Goal: Navigation & Orientation: Understand site structure

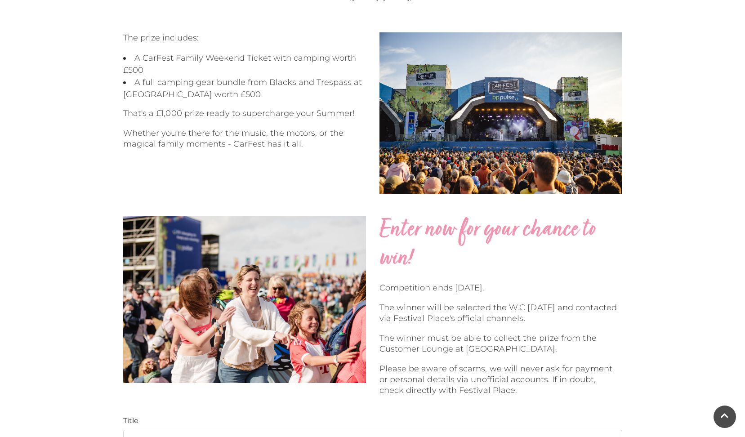
scroll to position [413, 0]
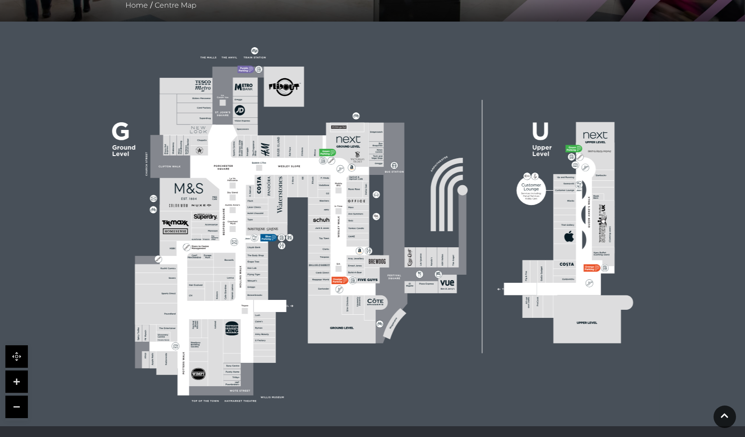
scroll to position [204, 0]
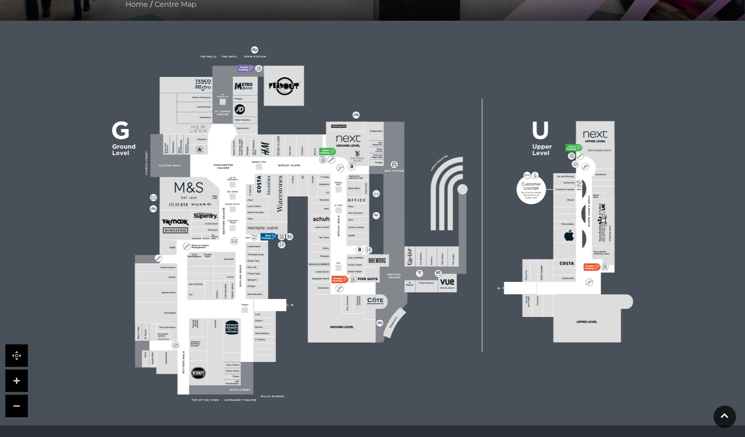
click at [13, 381] on link at bounding box center [16, 381] width 22 height 22
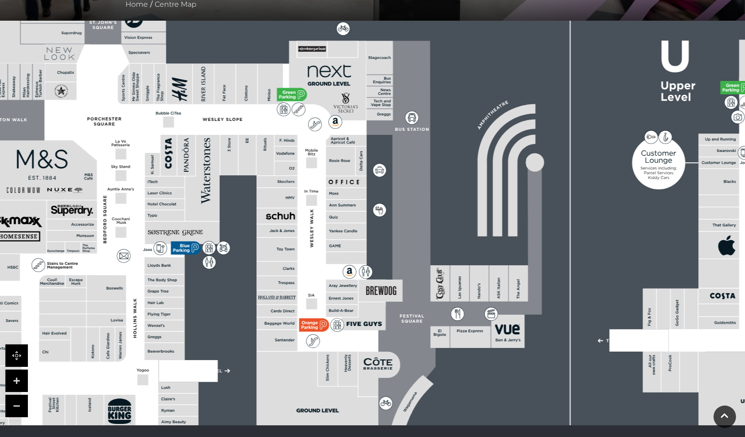
click at [13, 381] on link at bounding box center [16, 381] width 22 height 22
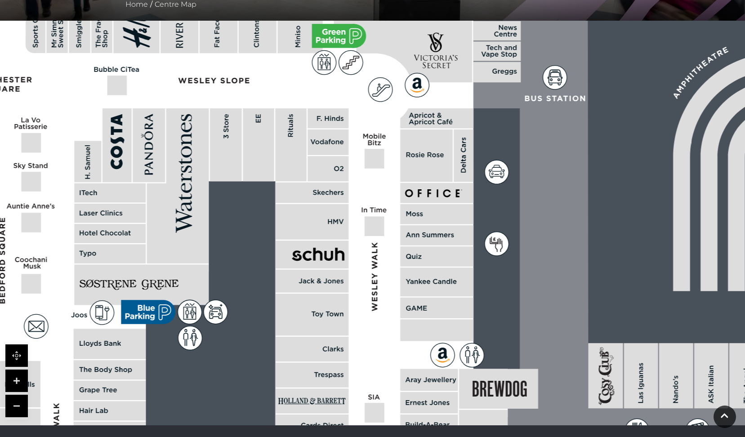
drag, startPoint x: 236, startPoint y: 235, endPoint x: 347, endPoint y: 279, distance: 119.9
click at [347, 279] on rect at bounding box center [311, 281] width 73 height 23
click at [400, 287] on rect at bounding box center [436, 281] width 73 height 29
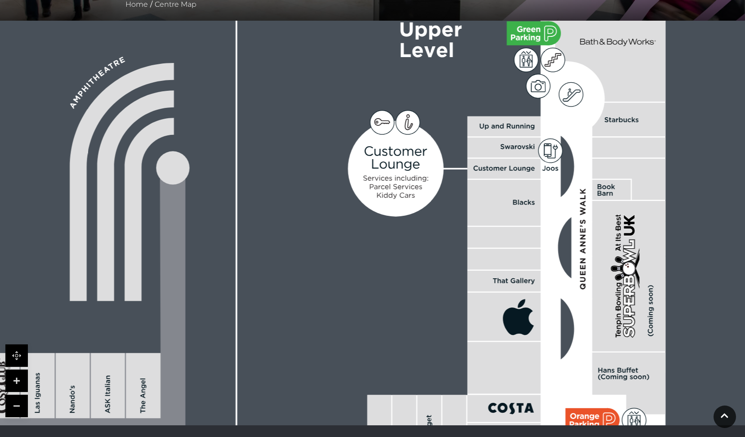
drag, startPoint x: 302, startPoint y: 253, endPoint x: 102, endPoint y: 263, distance: 200.7
click at [102, 263] on icon at bounding box center [135, 195] width 77 height 210
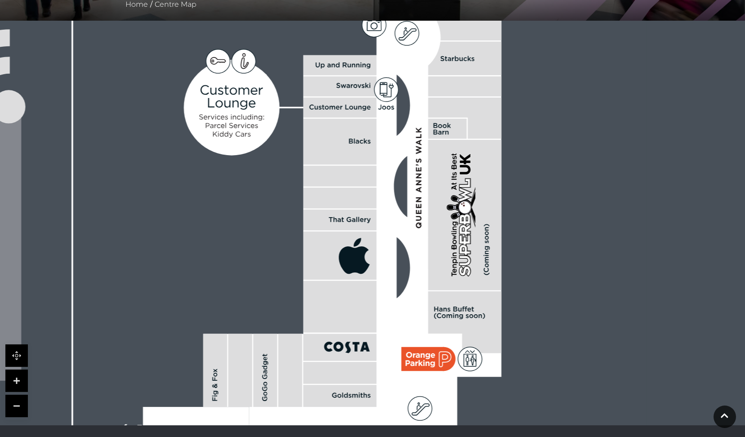
drag, startPoint x: 408, startPoint y: 223, endPoint x: 251, endPoint y: 157, distance: 170.3
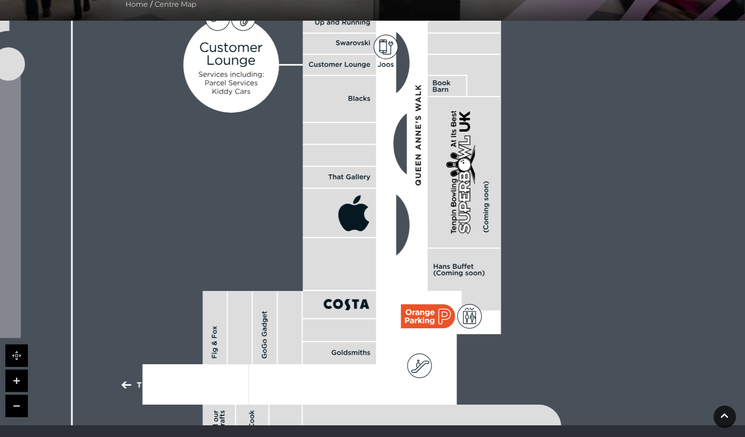
drag, startPoint x: 351, startPoint y: 190, endPoint x: 351, endPoint y: 147, distance: 42.7
click at [351, 147] on rect at bounding box center [339, 155] width 73 height 21
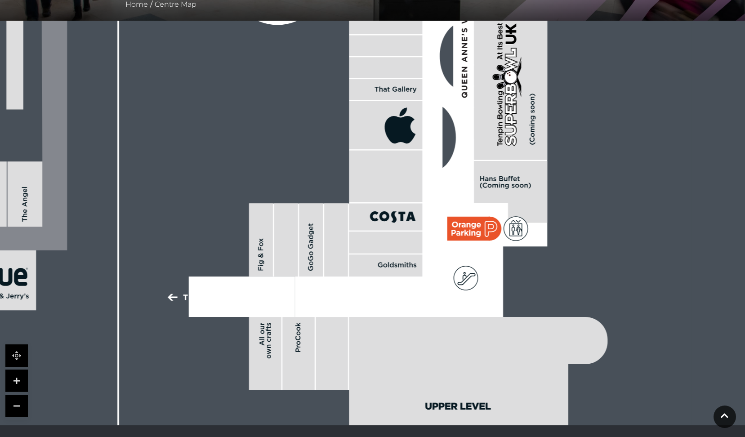
drag, startPoint x: 356, startPoint y: 216, endPoint x: 662, endPoint y: 180, distance: 307.8
click at [416, 143] on icon at bounding box center [400, 129] width 31 height 27
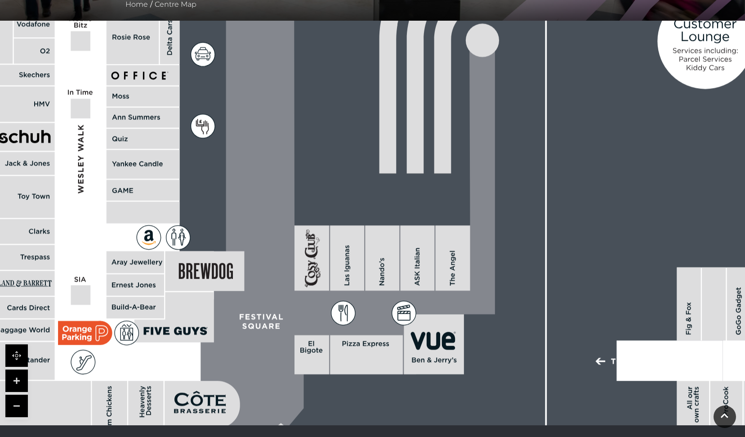
click at [398, 184] on rect at bounding box center [190, 149] width 1858 height 1311
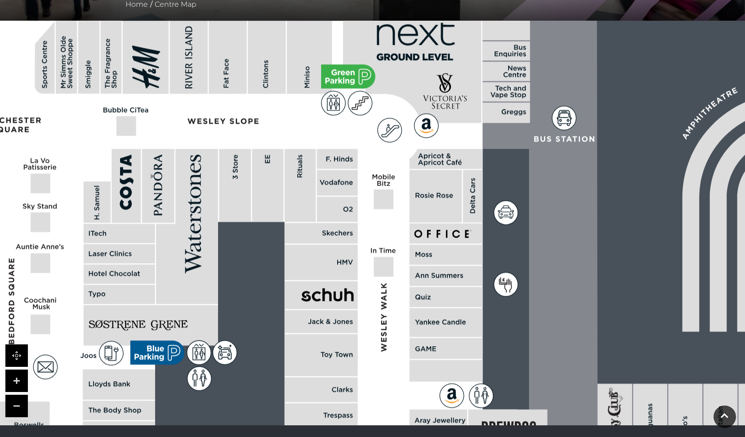
drag, startPoint x: 480, startPoint y: 330, endPoint x: 533, endPoint y: 351, distance: 56.3
click at [533, 351] on icon at bounding box center [637, 337] width 321 height 715
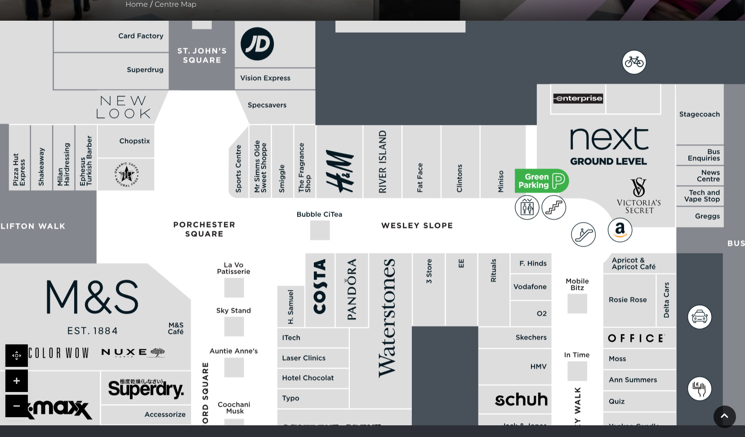
drag, startPoint x: 497, startPoint y: 314, endPoint x: 617, endPoint y: 323, distance: 119.9
click at [509, 323] on rect at bounding box center [493, 289] width 31 height 73
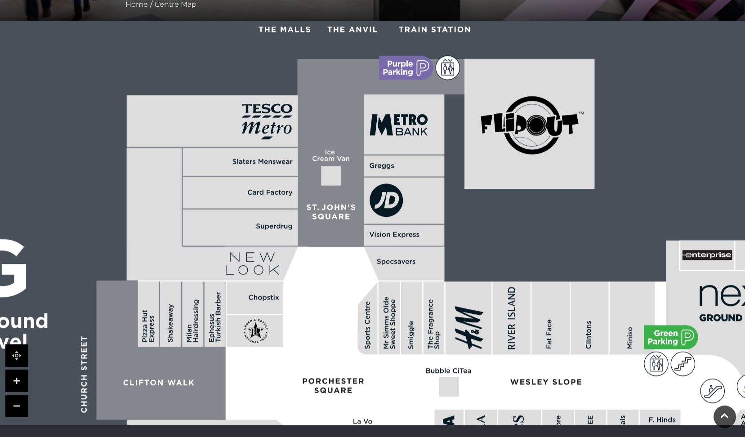
drag, startPoint x: 341, startPoint y: 320, endPoint x: 346, endPoint y: 430, distance: 110.3
click at [346, 430] on body "Skip to Navigation Skip to Content Toggle navigation .st5{fill:none;stroke:#FFF…" at bounding box center [372, 208] width 745 height 825
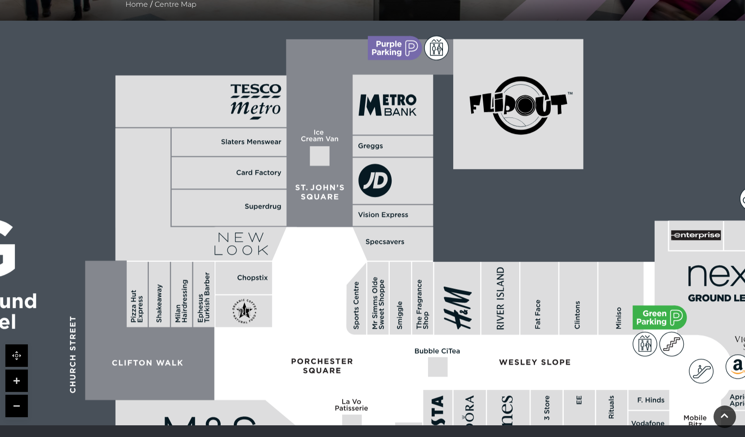
drag, startPoint x: 336, startPoint y: 278, endPoint x: 325, endPoint y: 180, distance: 98.1
click at [325, 180] on polygon at bounding box center [287, 133] width 343 height 189
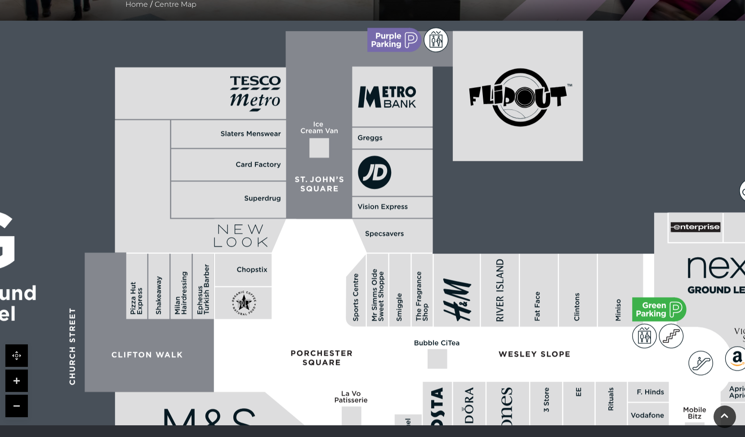
drag, startPoint x: 325, startPoint y: 300, endPoint x: 296, endPoint y: 140, distance: 162.6
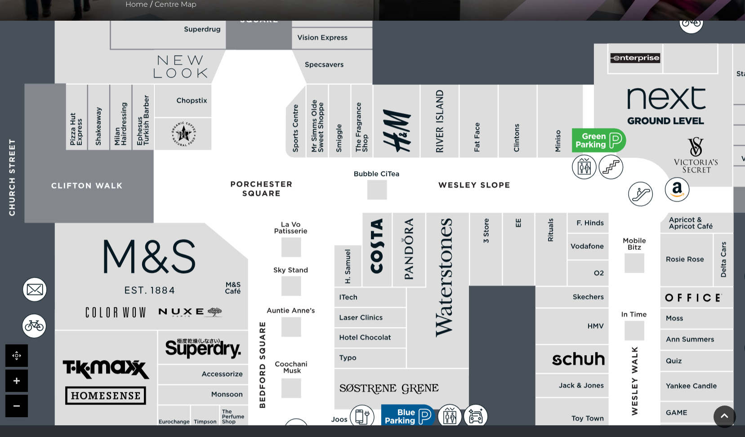
drag, startPoint x: 474, startPoint y: 182, endPoint x: 327, endPoint y: 170, distance: 147.0
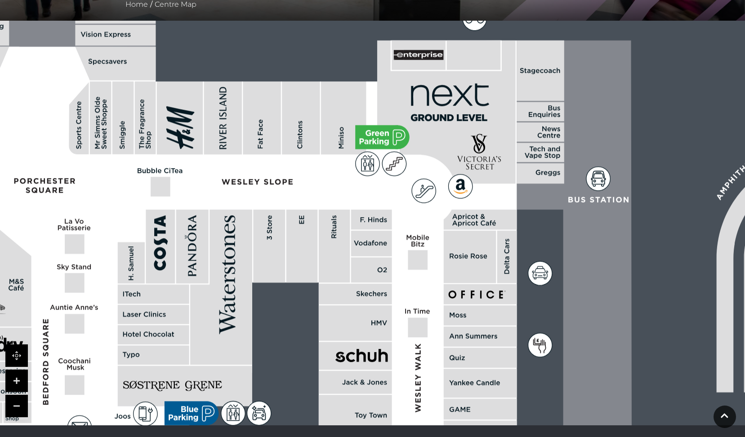
drag, startPoint x: 396, startPoint y: 165, endPoint x: 294, endPoint y: 167, distance: 101.6
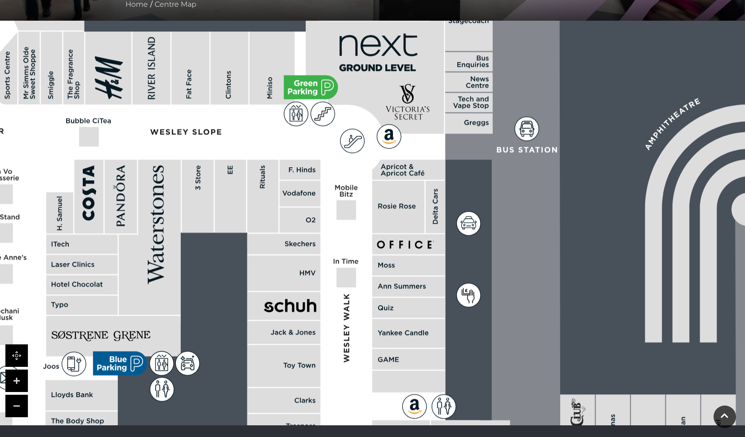
drag, startPoint x: 429, startPoint y: 191, endPoint x: 353, endPoint y: 139, distance: 91.3
click at [354, 140] on icon at bounding box center [352, 141] width 24 height 24
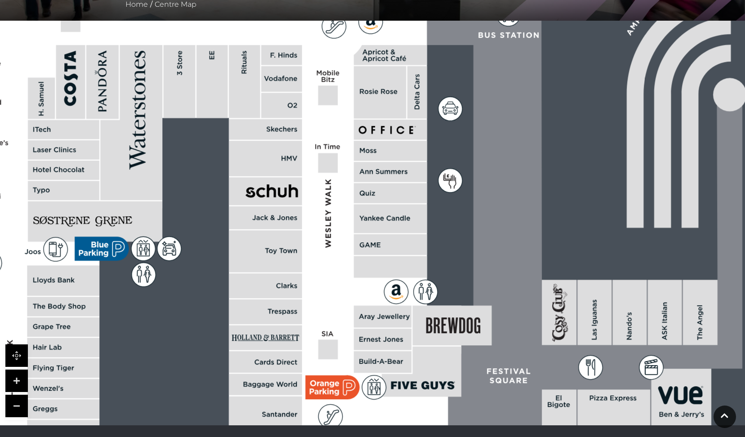
drag, startPoint x: 354, startPoint y: 202, endPoint x: 344, endPoint y: 89, distance: 112.8
click at [344, 89] on polygon at bounding box center [64, 300] width 793 height 919
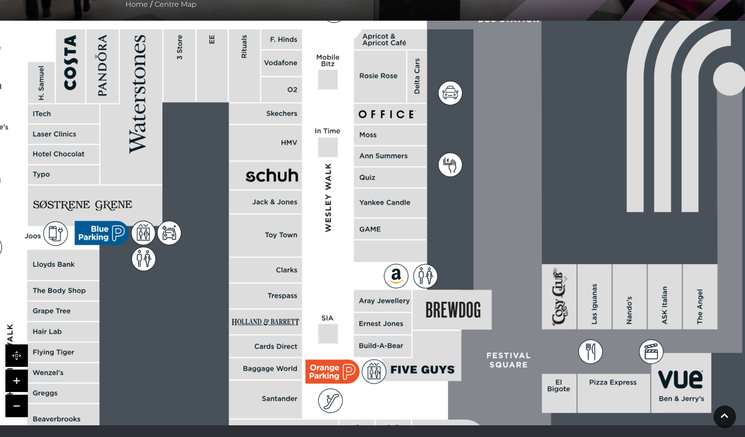
drag, startPoint x: 308, startPoint y: 309, endPoint x: 308, endPoint y: 294, distance: 15.7
click at [308, 294] on polygon at bounding box center [64, 285] width 793 height 919
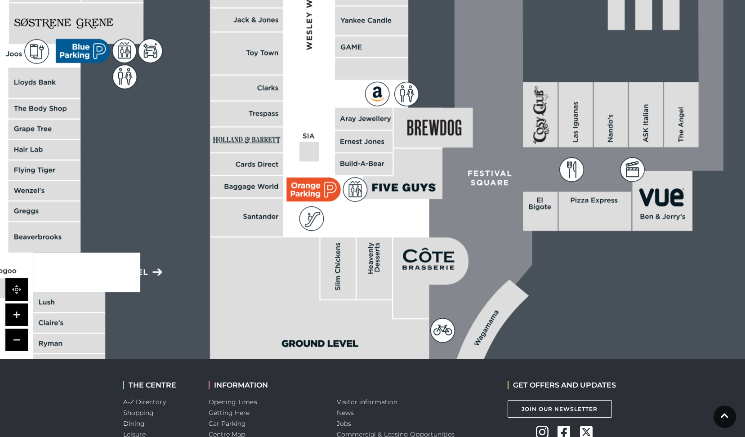
scroll to position [269, 0]
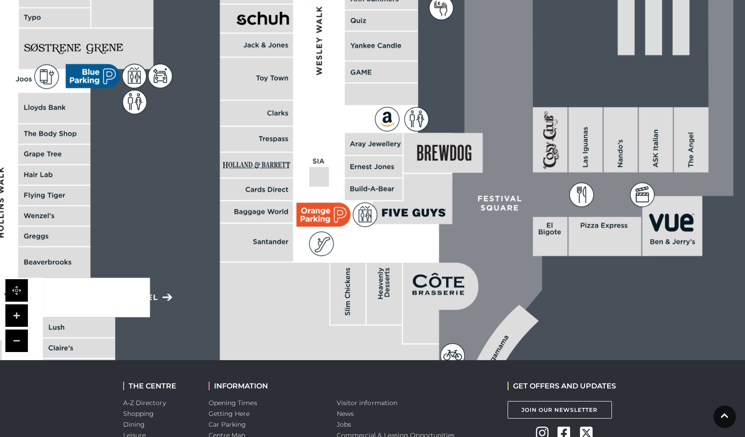
drag, startPoint x: 363, startPoint y: 317, endPoint x: 357, endPoint y: 249, distance: 67.7
click at [357, 251] on polygon at bounding box center [55, 128] width 793 height 919
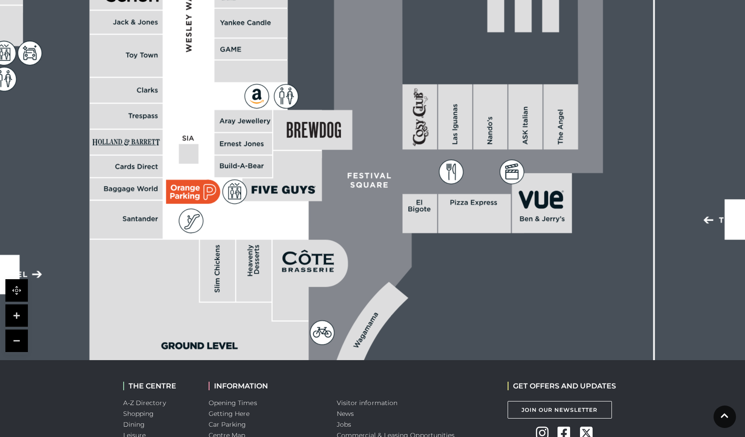
drag, startPoint x: 440, startPoint y: 256, endPoint x: 218, endPoint y: 293, distance: 225.1
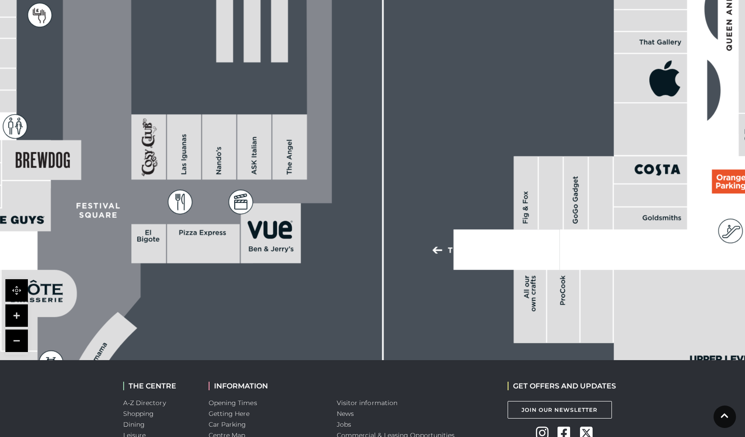
drag, startPoint x: 370, startPoint y: 214, endPoint x: 324, endPoint y: 193, distance: 50.7
click at [324, 193] on rect at bounding box center [27, 38] width 1858 height 1311
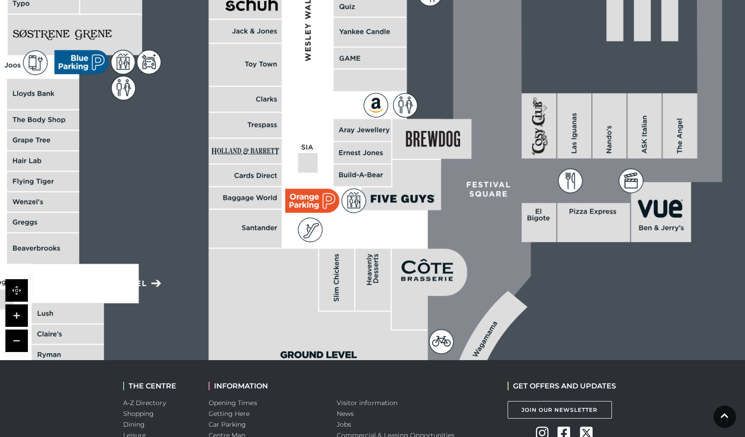
drag, startPoint x: 404, startPoint y: 239, endPoint x: 646, endPoint y: 241, distance: 242.3
click at [702, 242] on rect at bounding box center [417, 17] width 1858 height 1311
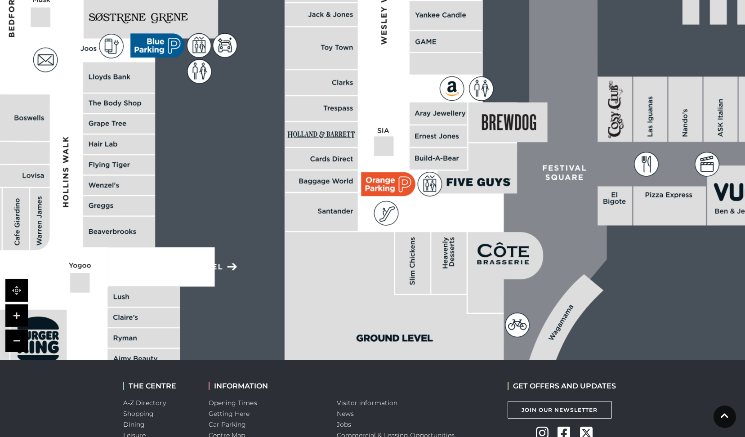
drag, startPoint x: 436, startPoint y: 231, endPoint x: 443, endPoint y: 243, distance: 14.1
click at [517, 220] on polygon at bounding box center [120, 97] width 793 height 919
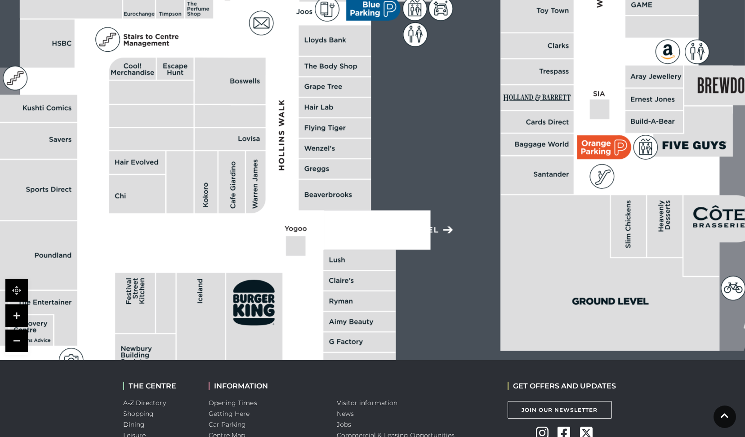
drag, startPoint x: 508, startPoint y: 238, endPoint x: 556, endPoint y: 231, distance: 48.6
click at [561, 231] on polygon at bounding box center [609, 273] width 219 height 156
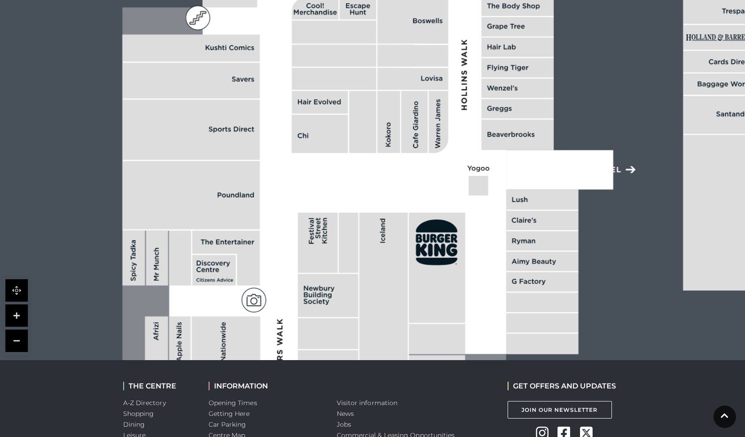
drag, startPoint x: 464, startPoint y: 234, endPoint x: 643, endPoint y: 175, distance: 187.9
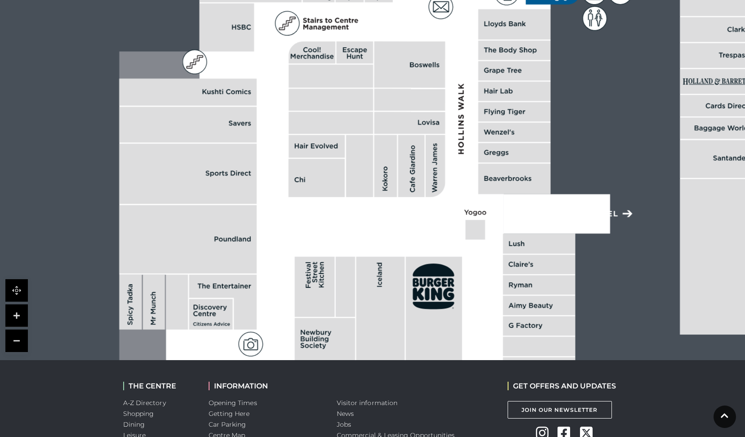
drag, startPoint x: 309, startPoint y: 209, endPoint x: 306, endPoint y: 253, distance: 44.2
click at [306, 253] on polygon at bounding box center [515, 44] width 793 height 919
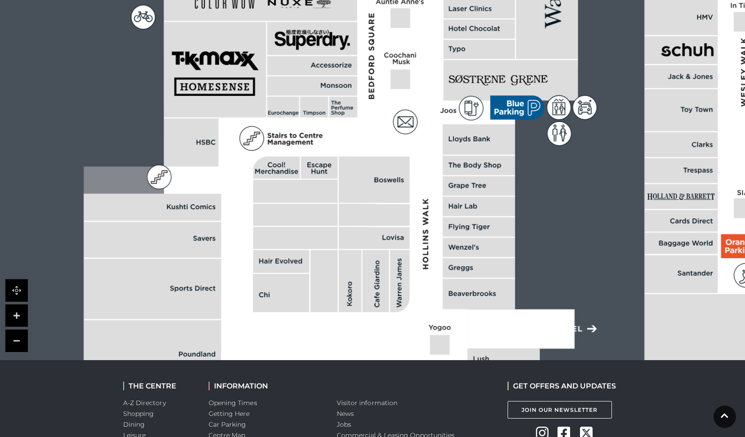
drag, startPoint x: 260, startPoint y: 106, endPoint x: 227, endPoint y: 200, distance: 99.9
click at [227, 204] on polygon at bounding box center [480, 159] width 793 height 919
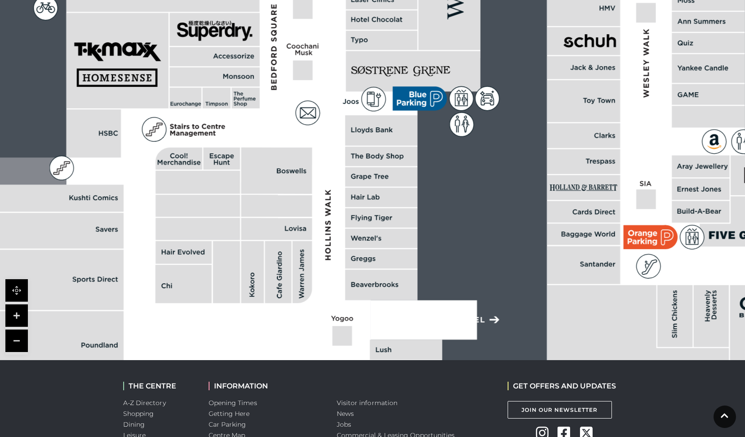
drag, startPoint x: 361, startPoint y: 112, endPoint x: 263, endPoint y: 123, distance: 98.1
click at [263, 123] on polygon at bounding box center [382, 150] width 793 height 919
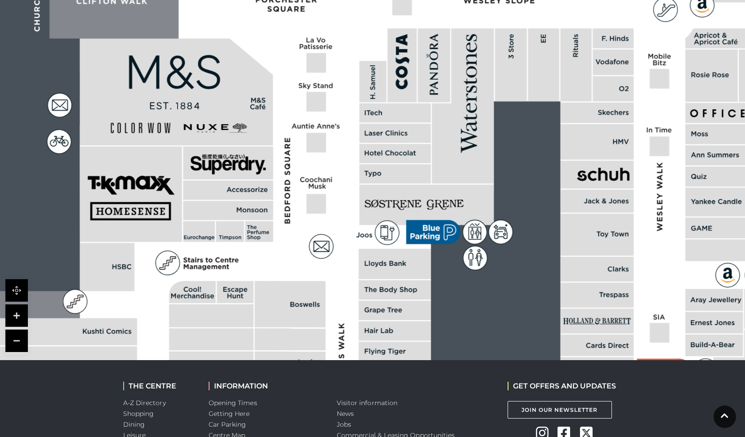
drag, startPoint x: 374, startPoint y: 183, endPoint x: 387, endPoint y: 320, distance: 138.2
click at [387, 320] on rect at bounding box center [395, 310] width 72 height 19
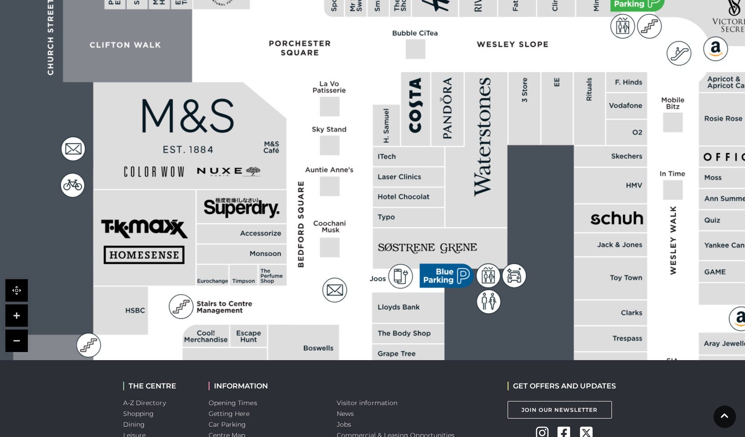
drag, startPoint x: 275, startPoint y: 213, endPoint x: 287, endPoint y: 246, distance: 35.4
click at [287, 246] on polygon at bounding box center [409, 327] width 793 height 919
drag, startPoint x: 347, startPoint y: 296, endPoint x: 347, endPoint y: 302, distance: 5.8
click at [347, 302] on polygon at bounding box center [409, 327] width 793 height 919
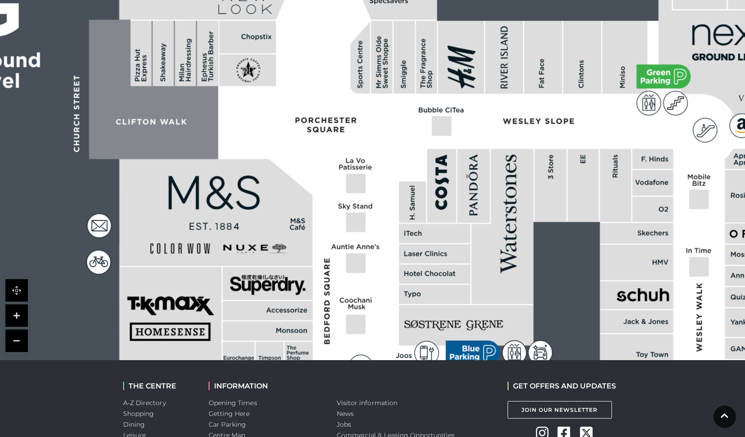
click at [309, 223] on polygon at bounding box center [215, 212] width 193 height 107
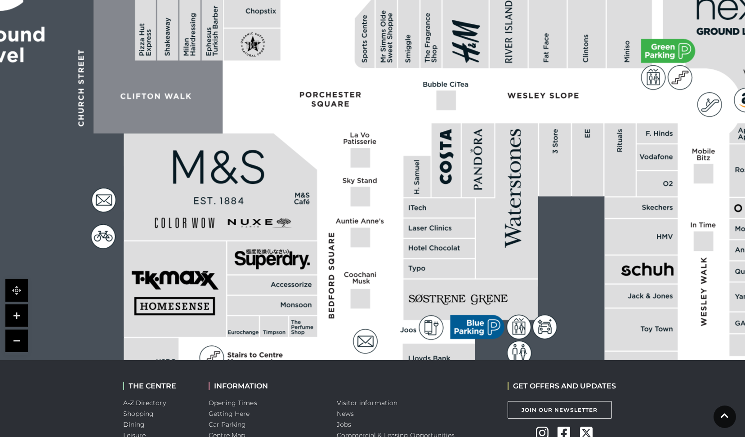
drag, startPoint x: 381, startPoint y: 221, endPoint x: 407, endPoint y: 245, distance: 35.3
click at [385, 217] on polygon at bounding box center [440, 379] width 793 height 919
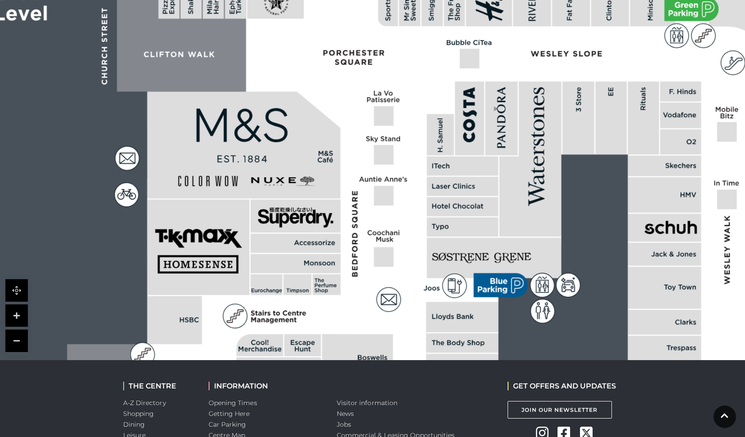
drag, startPoint x: 387, startPoint y: 256, endPoint x: 403, endPoint y: 207, distance: 51.5
click at [403, 207] on polygon at bounding box center [463, 337] width 793 height 919
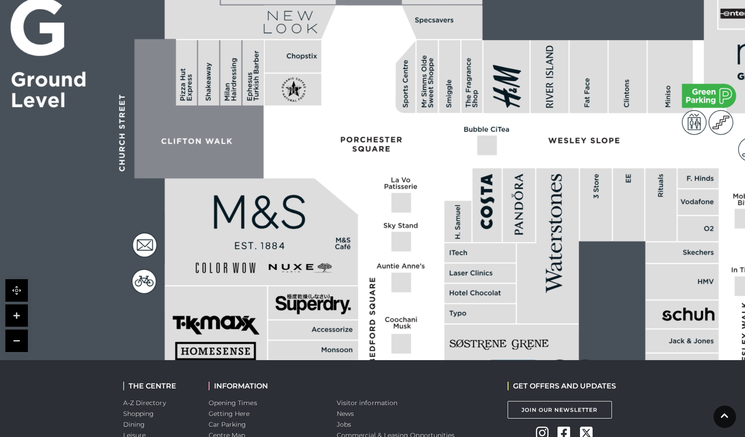
drag, startPoint x: 361, startPoint y: 179, endPoint x: 378, endPoint y: 266, distance: 88.5
click at [378, 266] on icon at bounding box center [379, 265] width 5 height 5
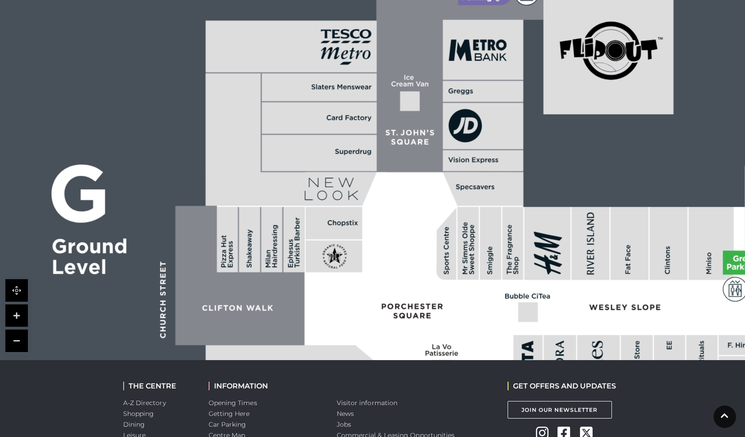
drag, startPoint x: 362, startPoint y: 148, endPoint x: 384, endPoint y: 228, distance: 82.6
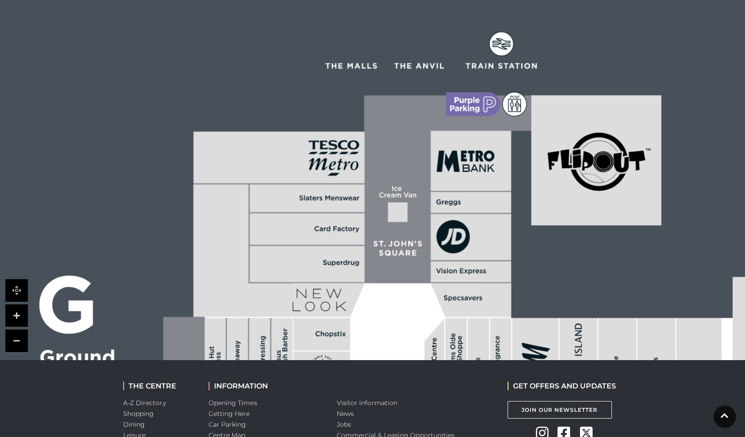
drag, startPoint x: 387, startPoint y: 129, endPoint x: 388, endPoint y: 189, distance: 59.8
click at [388, 185] on polygon at bounding box center [364, 189] width 343 height 189
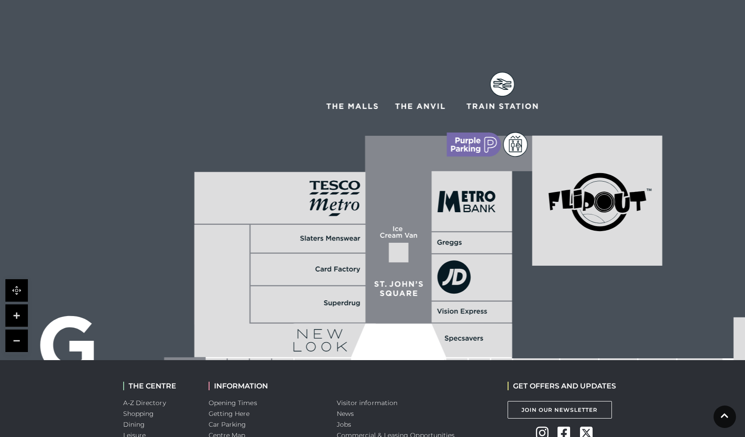
drag, startPoint x: 400, startPoint y: 176, endPoint x: 392, endPoint y: 115, distance: 61.6
click at [392, 136] on polygon at bounding box center [365, 230] width 343 height 189
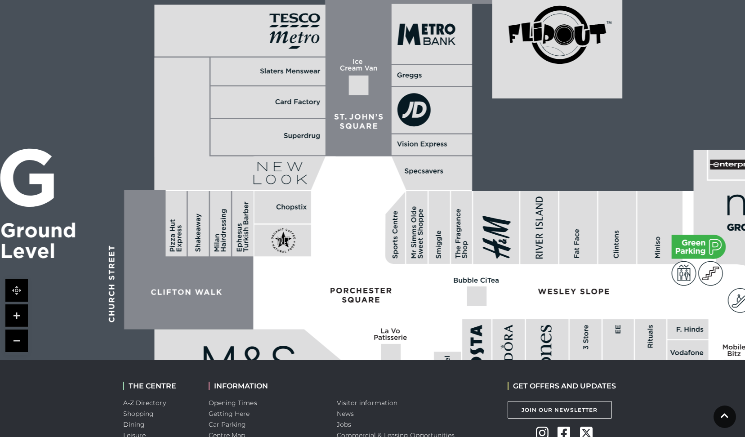
drag, startPoint x: 397, startPoint y: 185, endPoint x: 364, endPoint y: 98, distance: 93.8
click at [364, 98] on polygon at bounding box center [325, 63] width 343 height 189
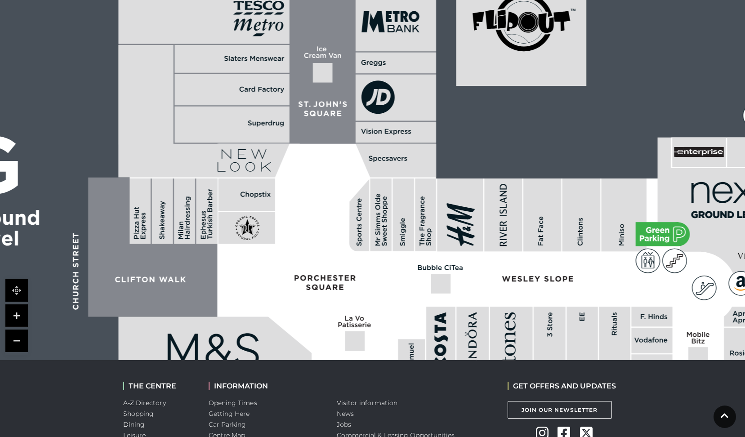
drag, startPoint x: 422, startPoint y: 218, endPoint x: 181, endPoint y: 186, distance: 243.6
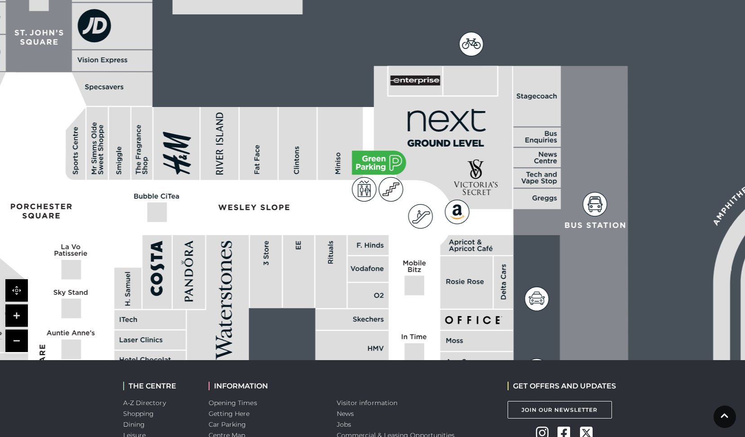
drag, startPoint x: 363, startPoint y: 238, endPoint x: 325, endPoint y: 197, distance: 55.4
click at [347, 256] on rect at bounding box center [367, 269] width 41 height 26
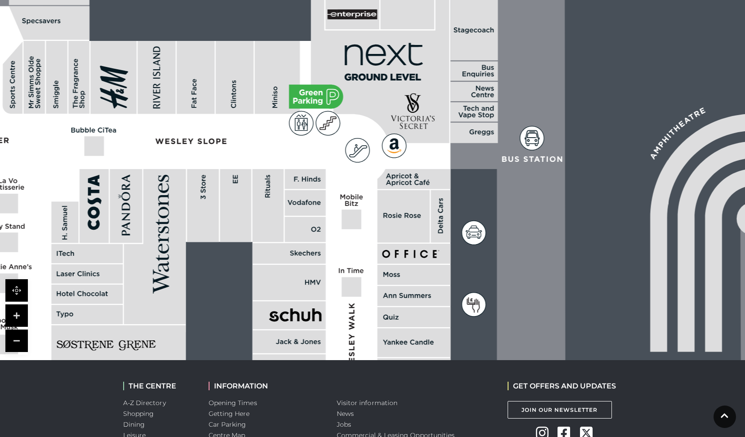
drag, startPoint x: 437, startPoint y: 218, endPoint x: 534, endPoint y: 35, distance: 207.5
click at [450, 190] on rect at bounding box center [441, 216] width 20 height 53
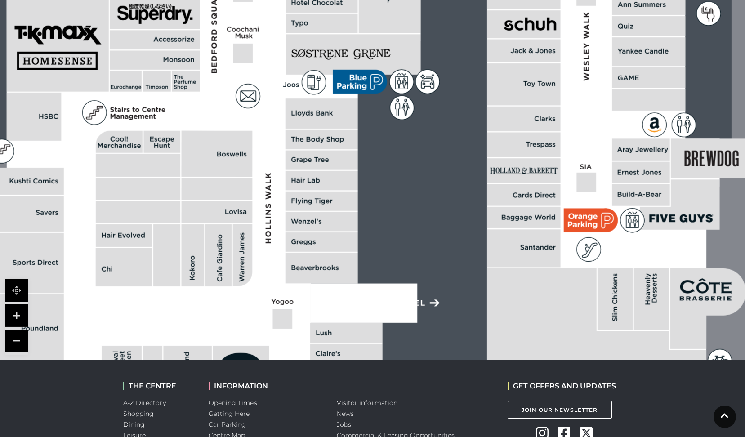
drag, startPoint x: 425, startPoint y: 182, endPoint x: 501, endPoint y: 129, distance: 92.0
click at [557, 85] on rect at bounding box center [523, 84] width 73 height 42
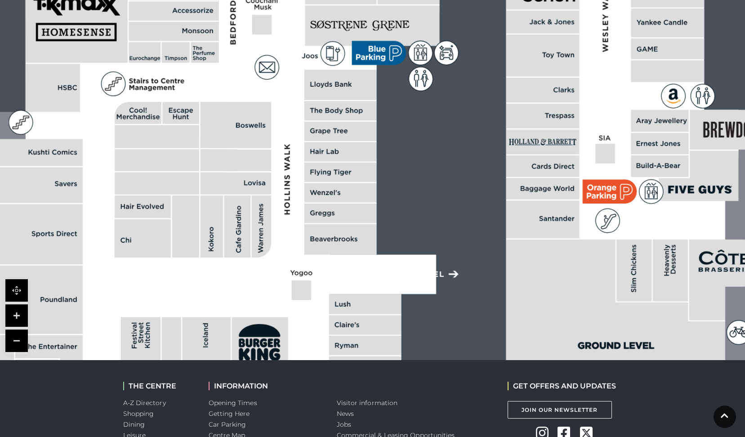
drag, startPoint x: 461, startPoint y: 187, endPoint x: 433, endPoint y: 185, distance: 28.4
click at [458, 178] on rect at bounding box center [715, 8] width 1858 height 1311
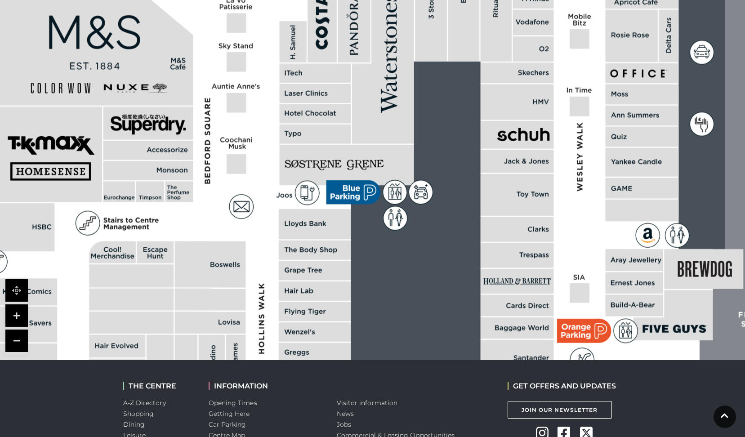
drag, startPoint x: 320, startPoint y: 305, endPoint x: 320, endPoint y: 314, distance: 8.6
click at [320, 318] on rect at bounding box center [315, 311] width 72 height 19
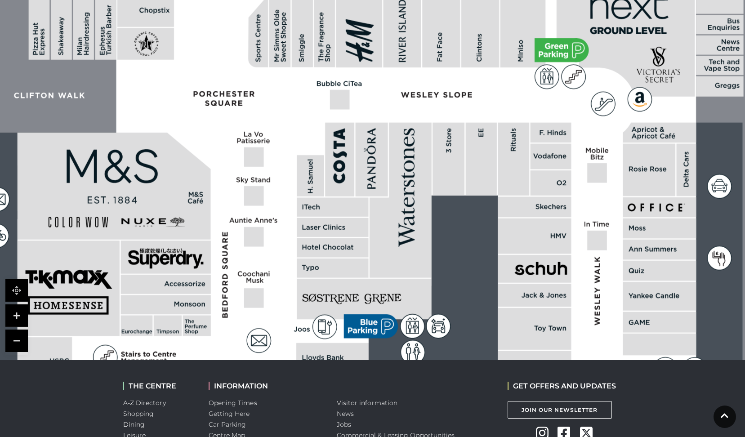
drag, startPoint x: 306, startPoint y: 250, endPoint x: 308, endPoint y: 261, distance: 10.9
click at [310, 265] on rect at bounding box center [332, 267] width 71 height 19
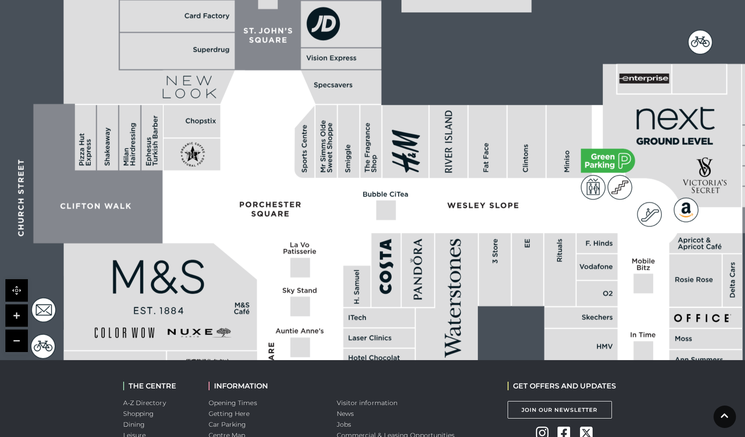
click at [301, 259] on rect at bounding box center [300, 268] width 20 height 20
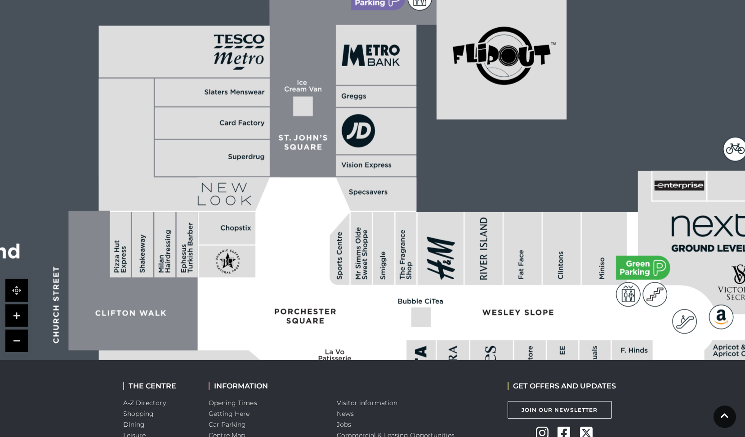
drag, startPoint x: 263, startPoint y: 127, endPoint x: 298, endPoint y: 234, distance: 112.6
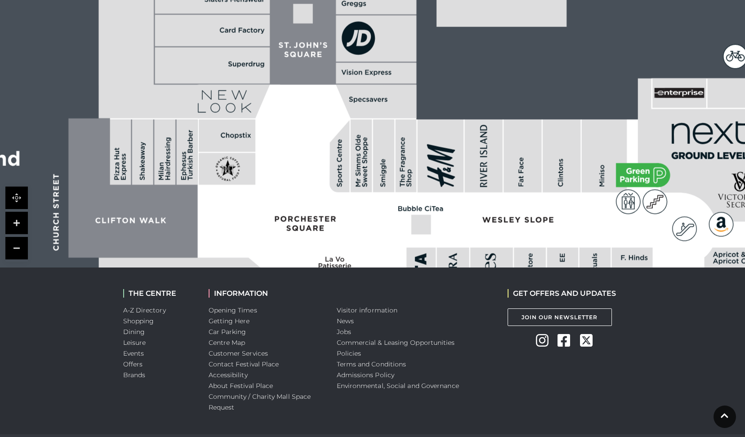
scroll to position [364, 0]
